Goal: Navigation & Orientation: Find specific page/section

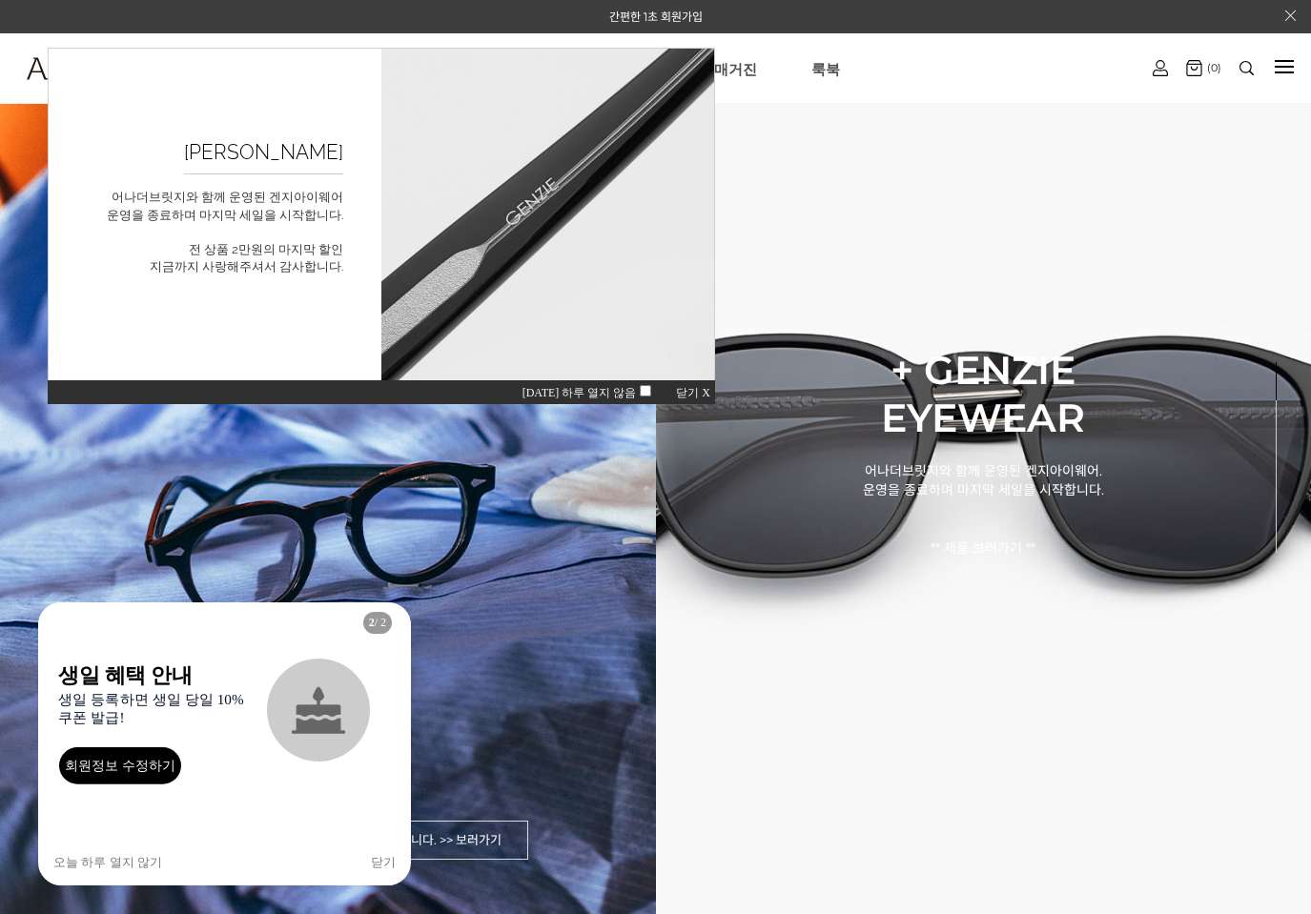
click at [705, 395] on span "닫기 X" at bounding box center [693, 392] width 34 height 13
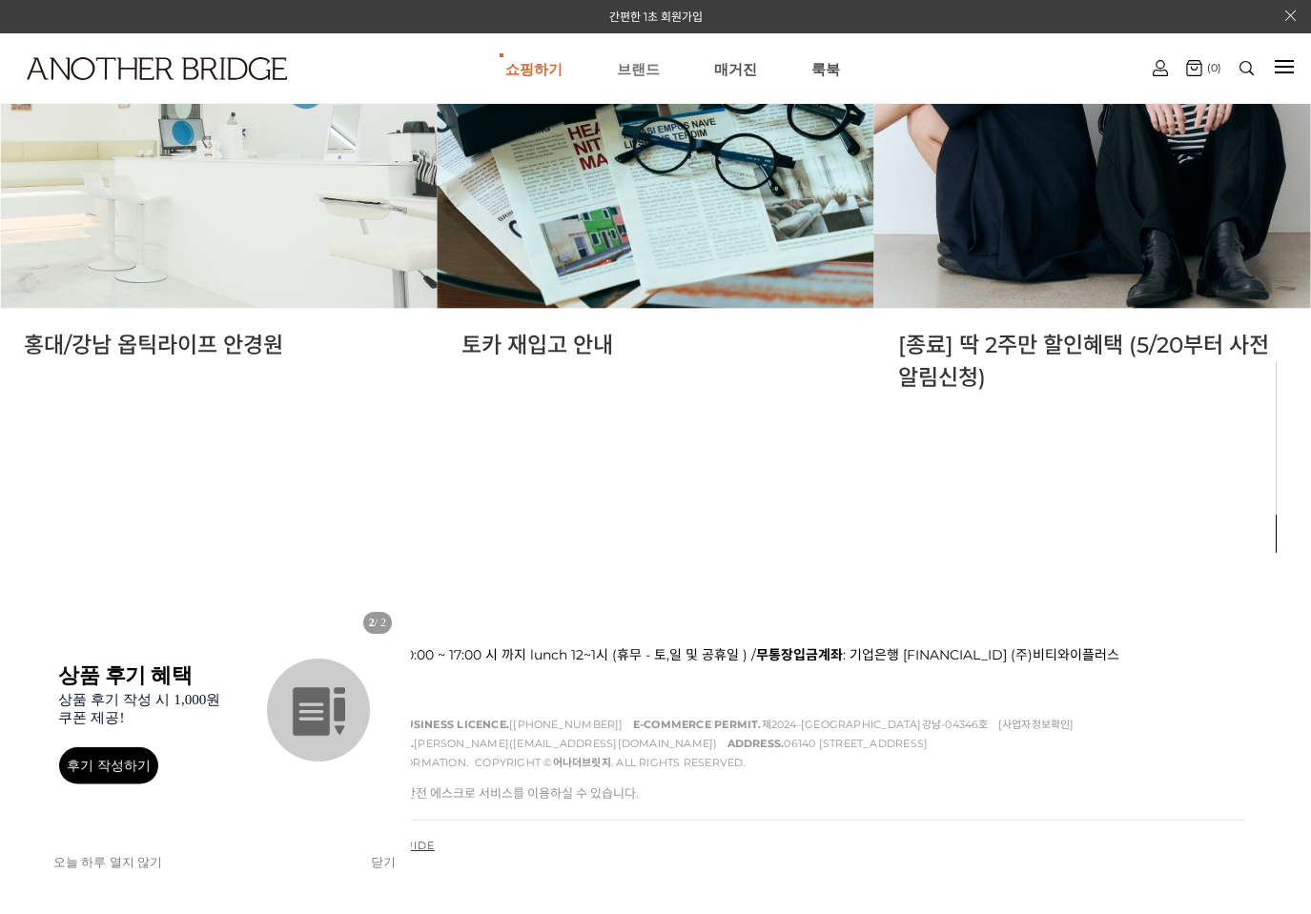
click at [645, 71] on link "브랜드" at bounding box center [638, 68] width 43 height 69
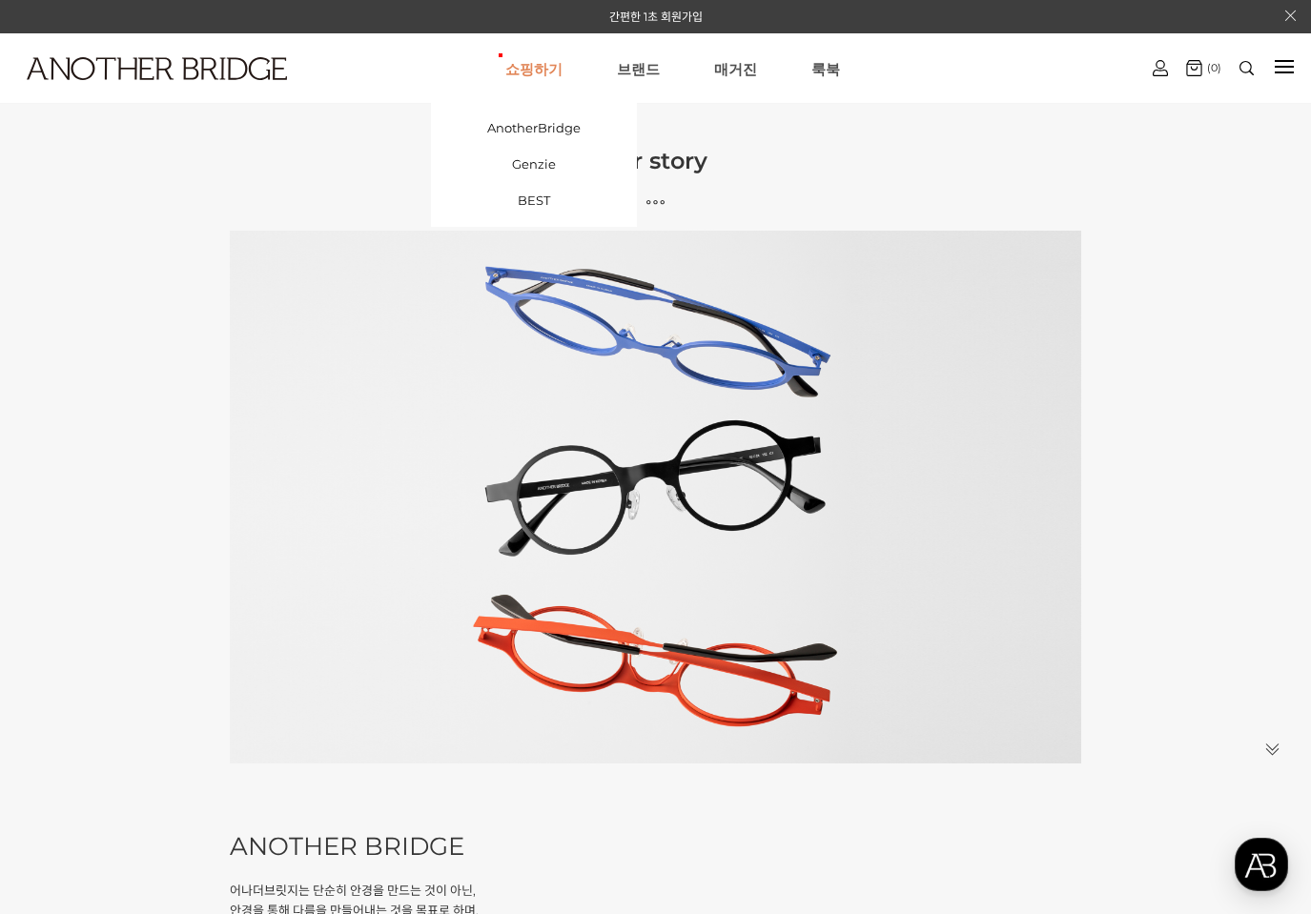
click at [560, 74] on link "쇼핑하기" at bounding box center [533, 68] width 57 height 69
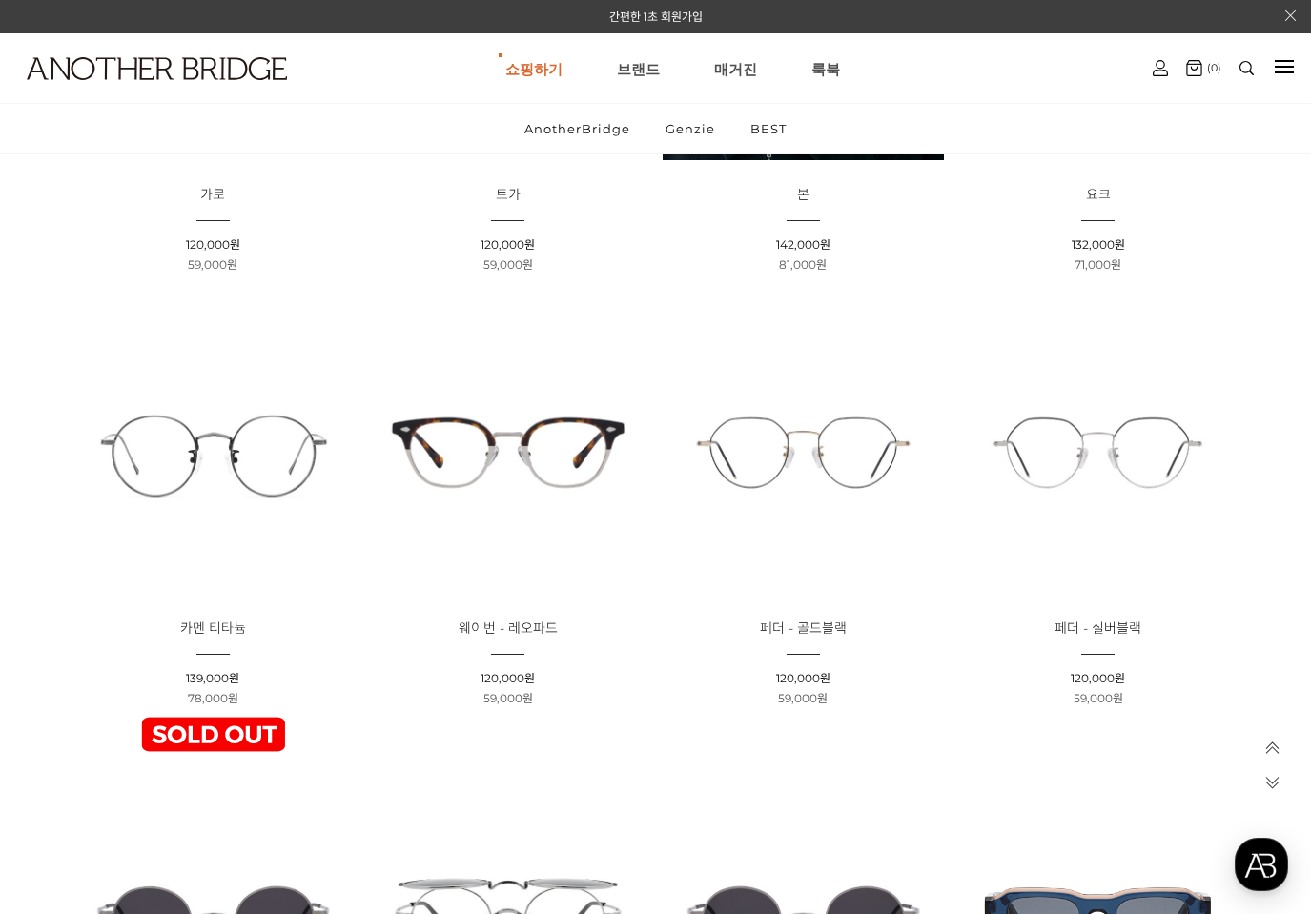
scroll to position [629, 0]
